Goal: Task Accomplishment & Management: Manage account settings

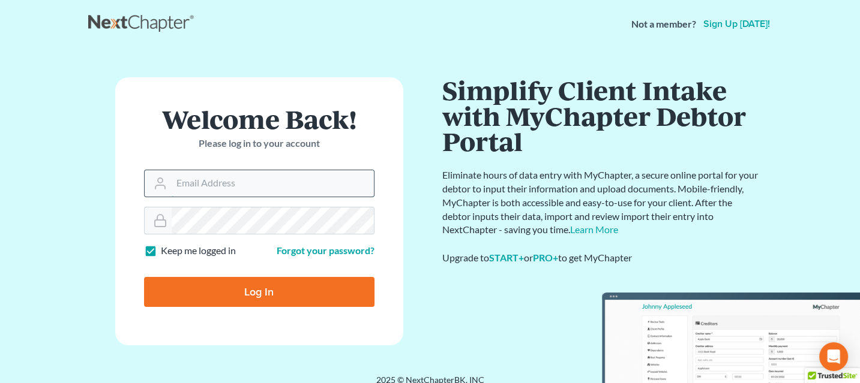
click at [271, 181] on input "Email Address" at bounding box center [273, 183] width 202 height 26
type input "[PERSON_NAME][EMAIL_ADDRESS][DOMAIN_NAME]"
click at [226, 298] on input "Log In" at bounding box center [259, 292] width 230 height 30
type input "Thinking..."
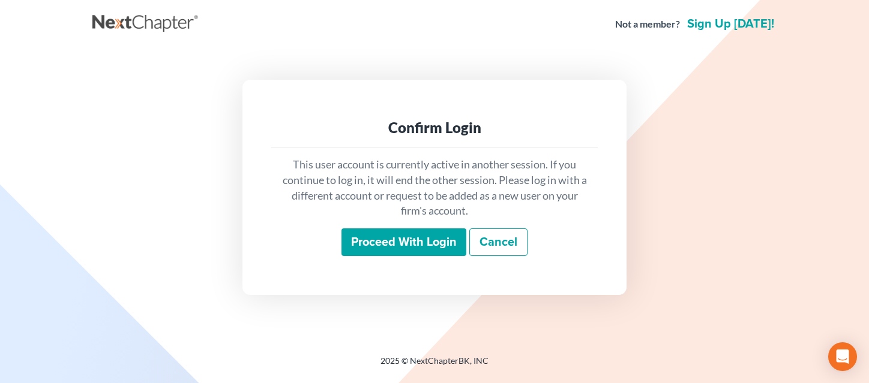
click at [391, 241] on input "Proceed with login" at bounding box center [403, 243] width 125 height 28
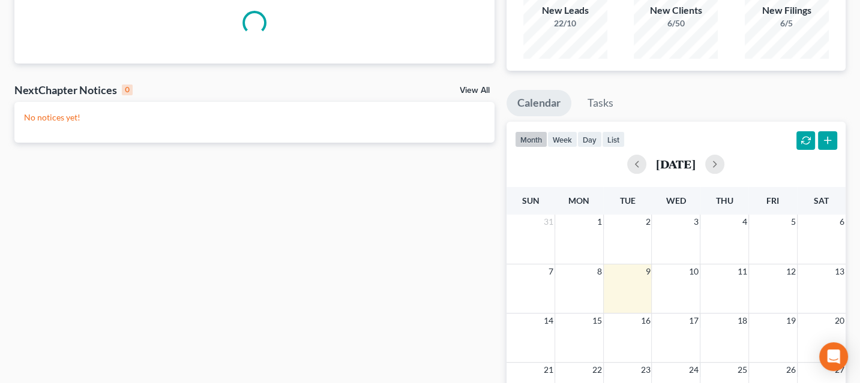
scroll to position [127, 0]
